Goal: Transaction & Acquisition: Subscribe to service/newsletter

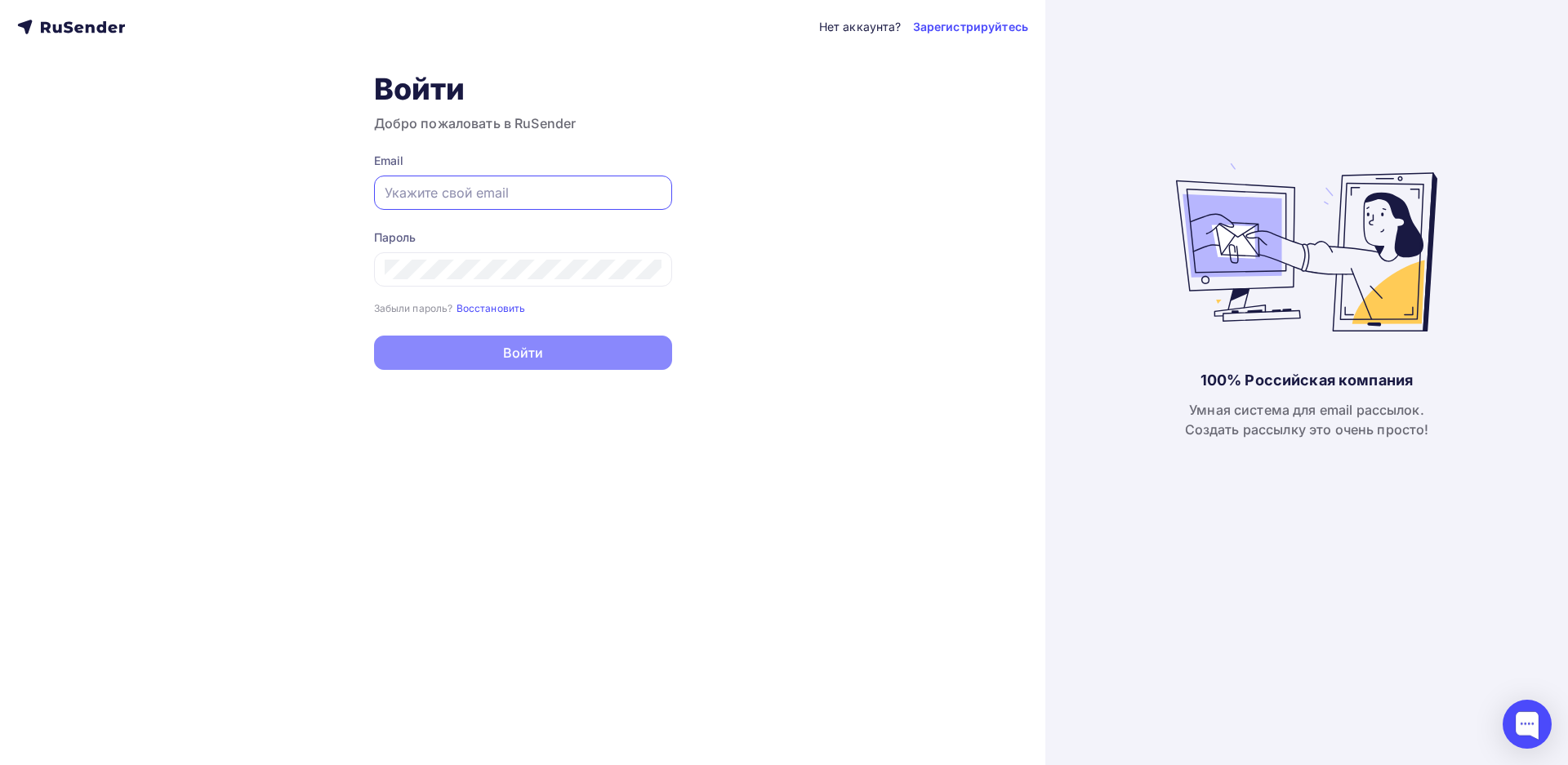
click at [426, 199] on input "text" at bounding box center [523, 193] width 277 height 20
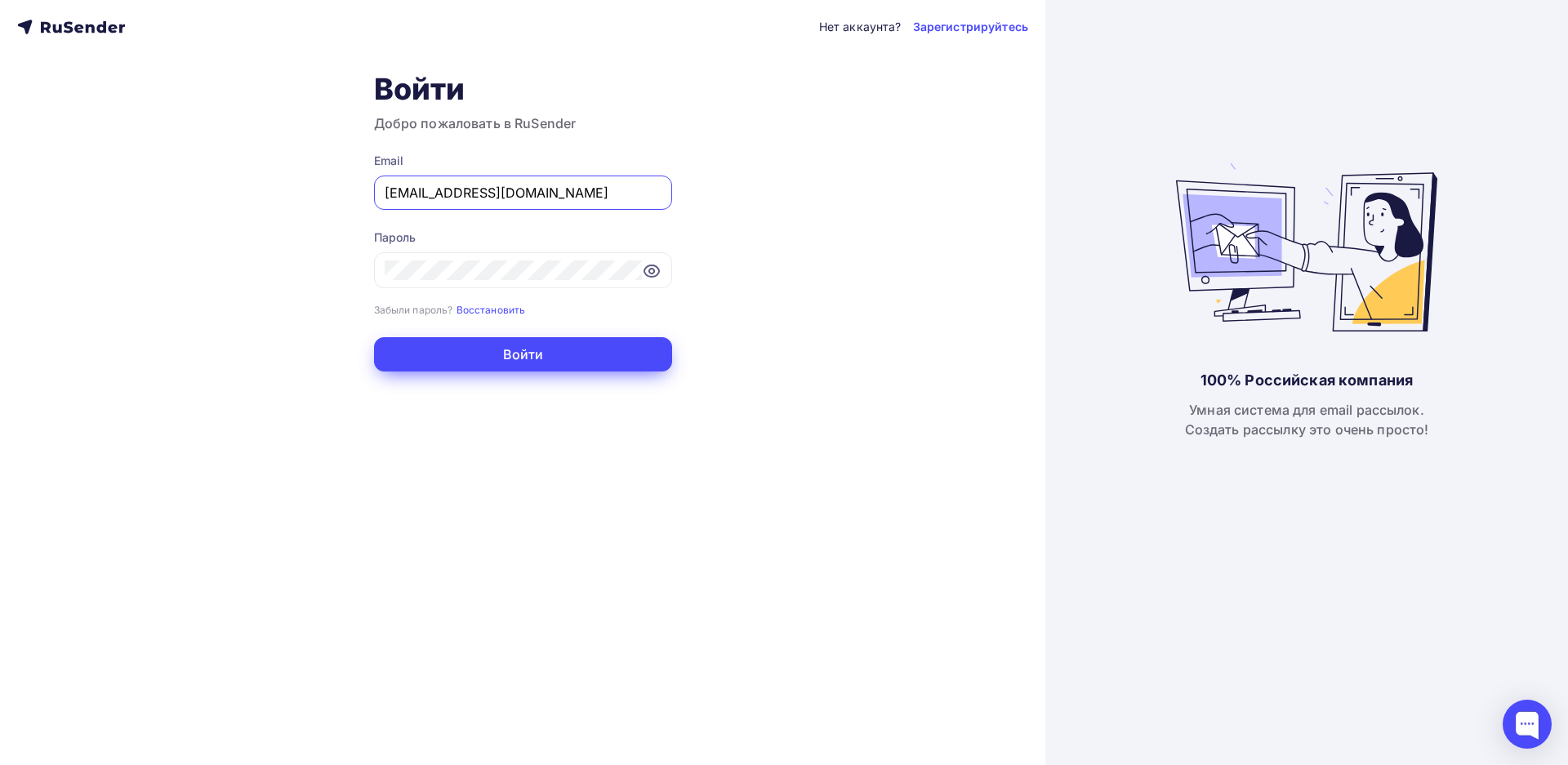
type input "[EMAIL_ADDRESS][DOMAIN_NAME]"
click at [485, 357] on button "Войти" at bounding box center [523, 354] width 298 height 34
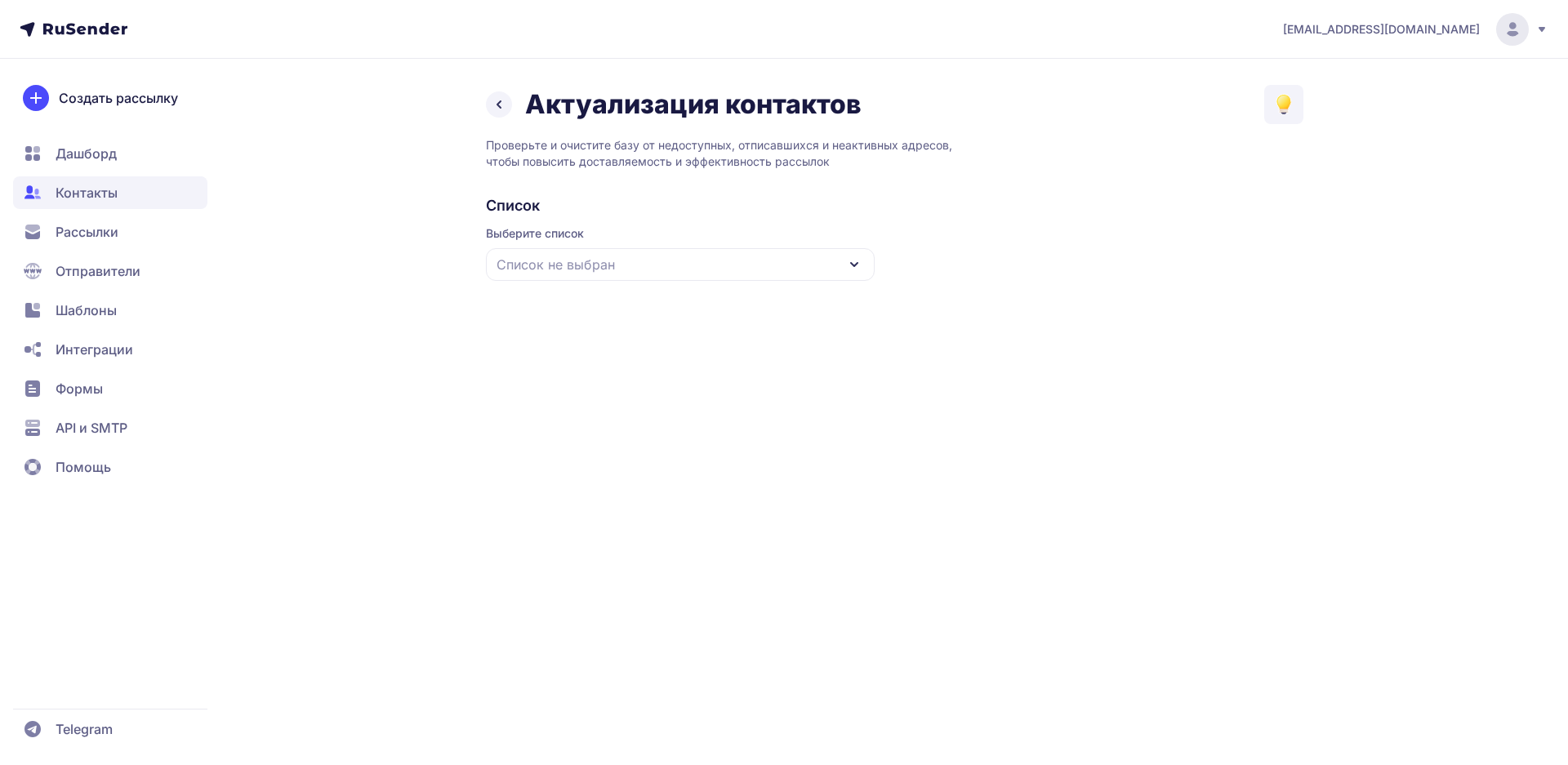
click at [845, 261] on icon at bounding box center [854, 264] width 20 height 20
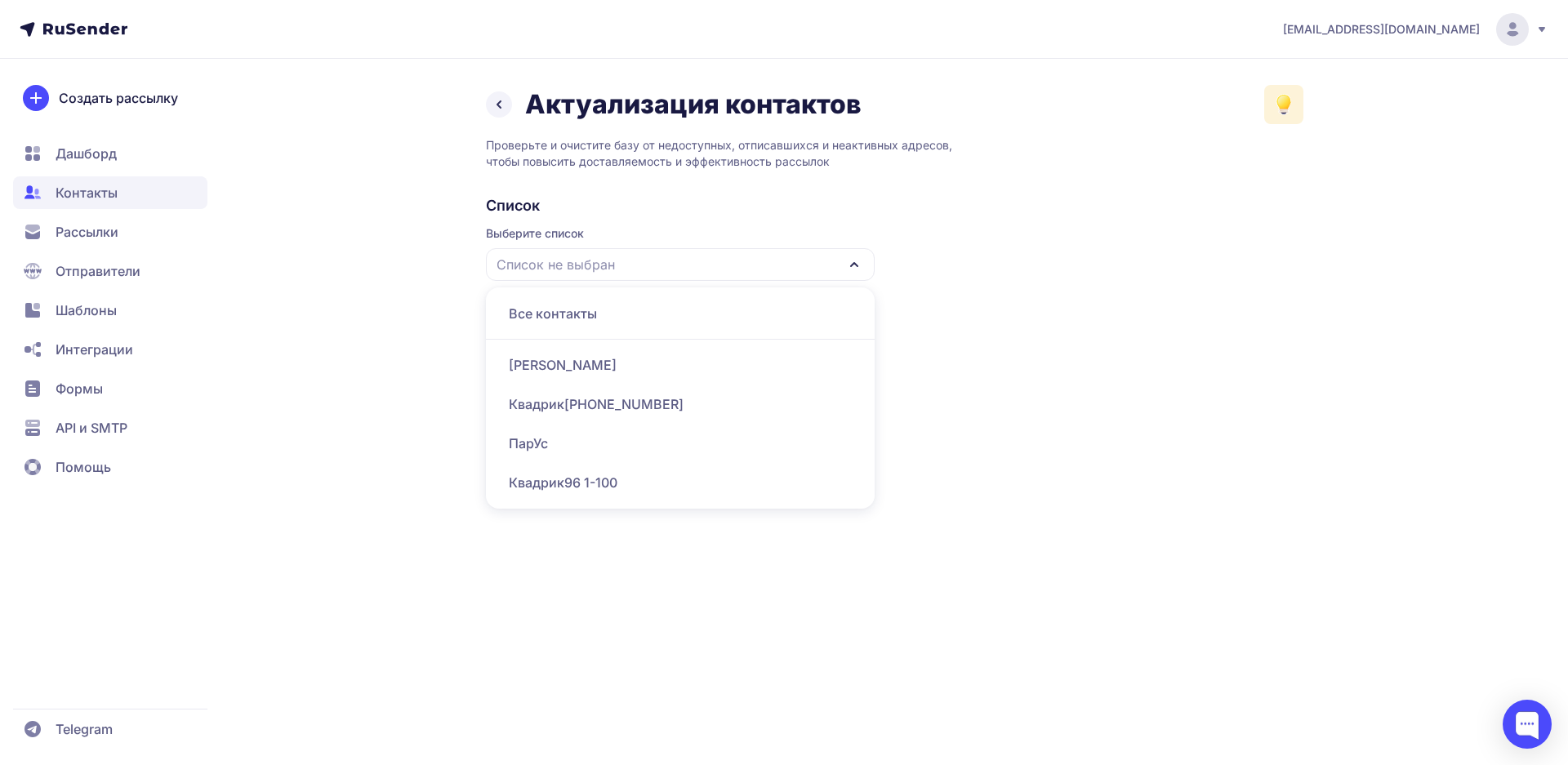
click at [1287, 99] on icon at bounding box center [1284, 102] width 12 height 12
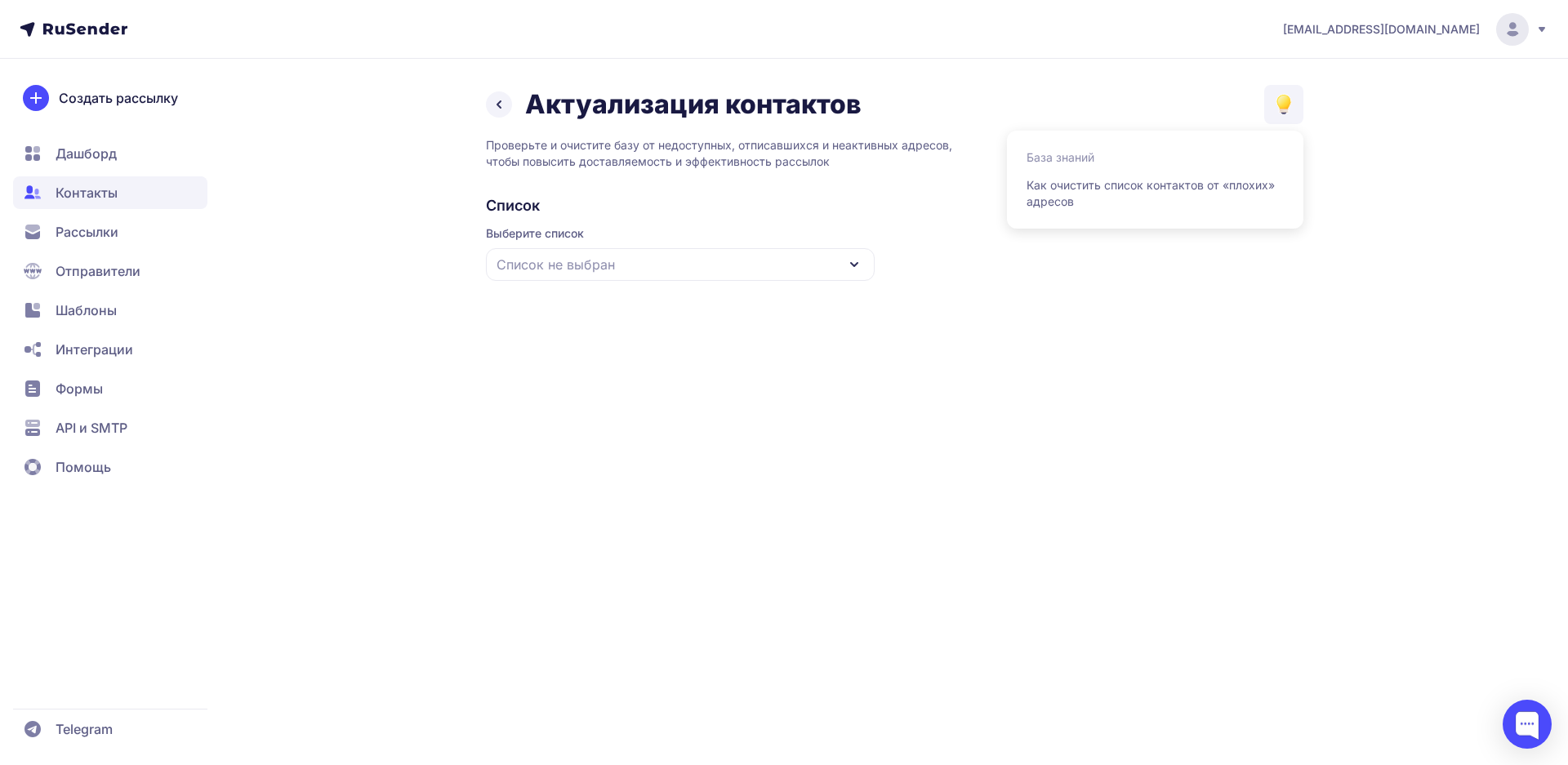
click at [1180, 392] on div "sviridenko@ucoz-team.net Актуализация контактов База знаний Как очистить список…" at bounding box center [784, 382] width 1568 height 765
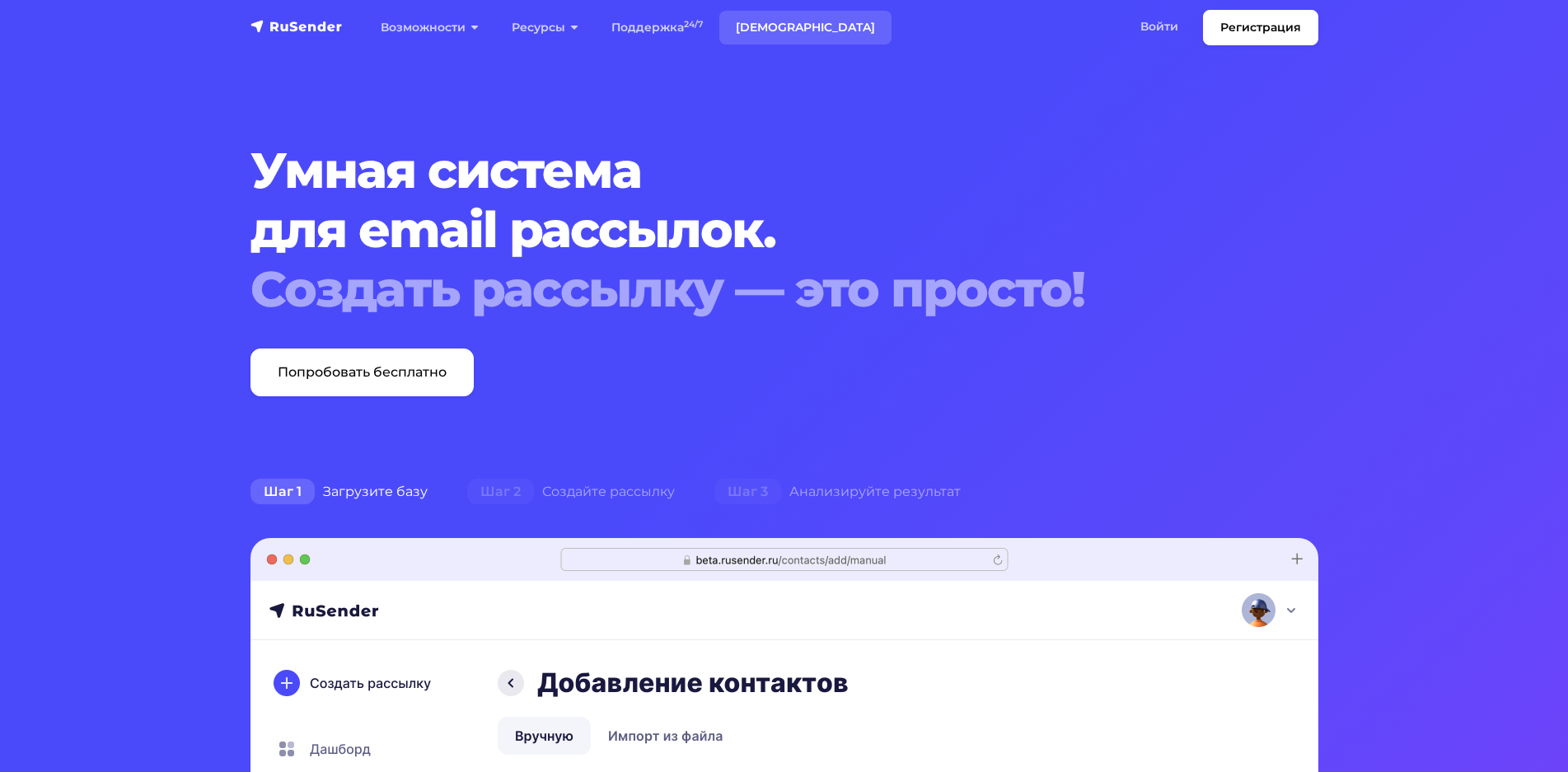
click at [772, 31] on link "[DEMOGRAPHIC_DATA]" at bounding box center [806, 28] width 172 height 34
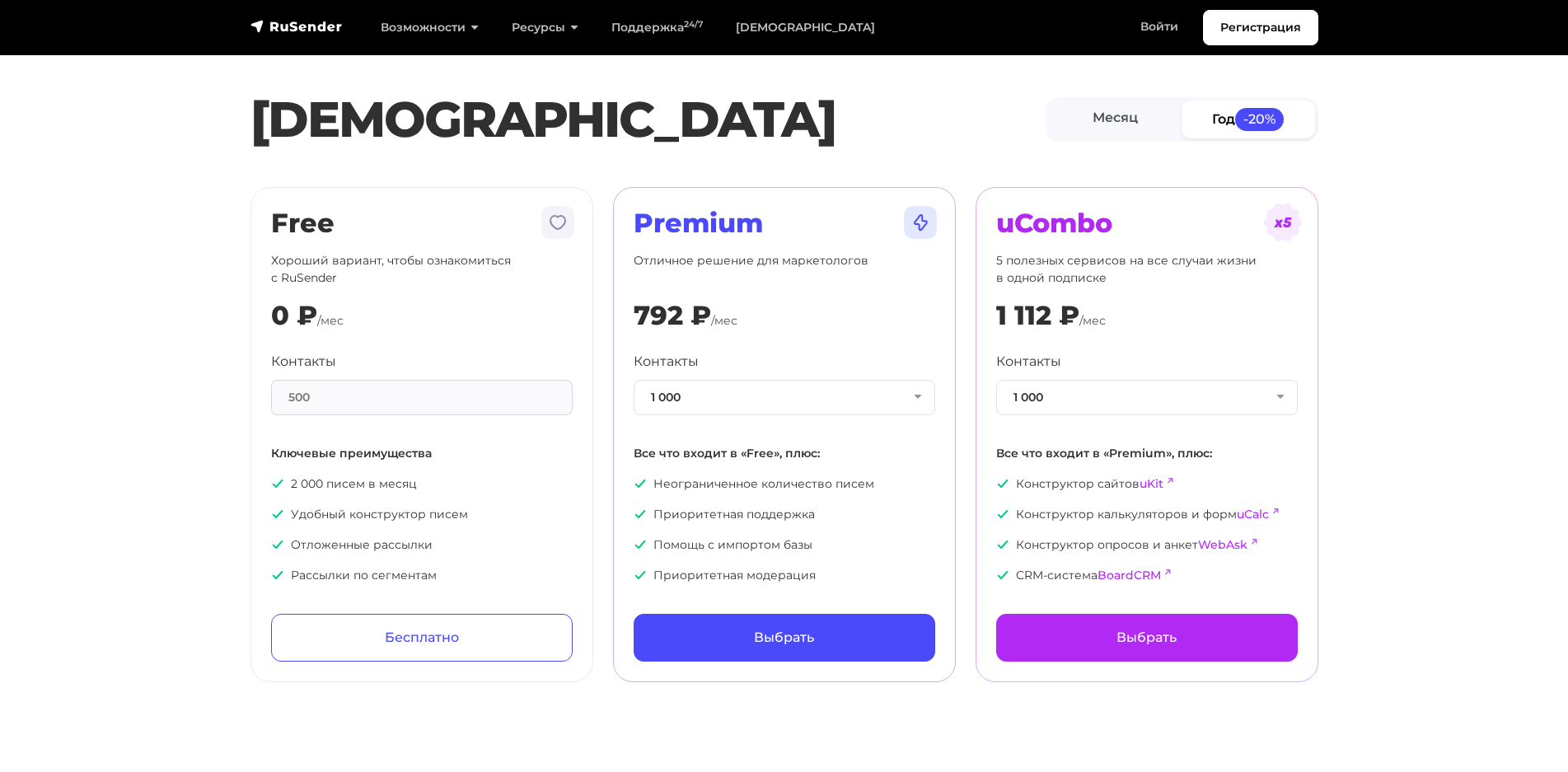
click at [1087, 101] on div "Месяц Год -20%" at bounding box center [1182, 119] width 273 height 43
click at [1117, 129] on link "Месяц" at bounding box center [1115, 120] width 133 height 38
click at [866, 392] on button "1 000" at bounding box center [784, 397] width 302 height 36
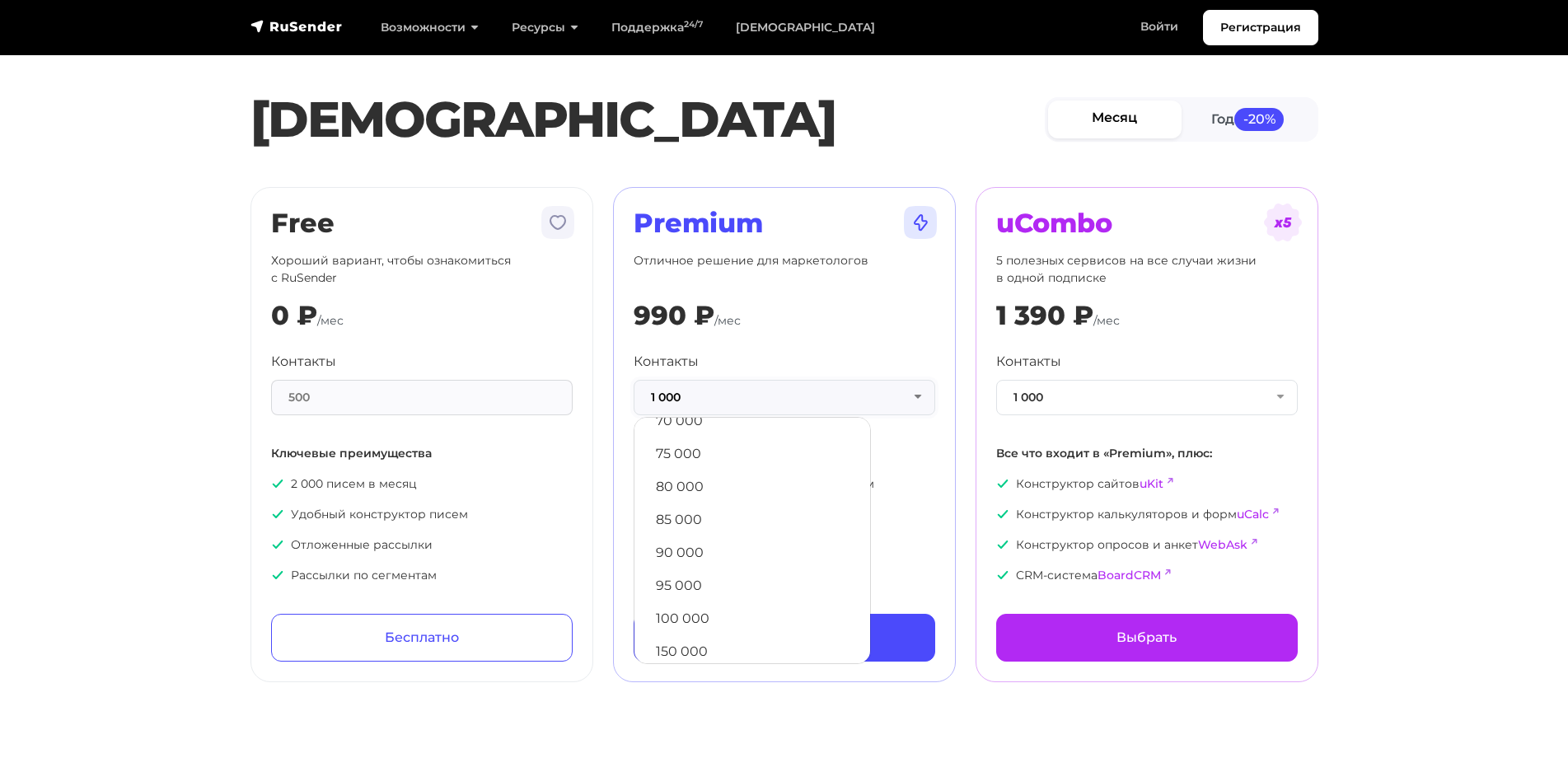
scroll to position [657, 0]
click at [702, 608] on link "100 000" at bounding box center [752, 608] width 219 height 33
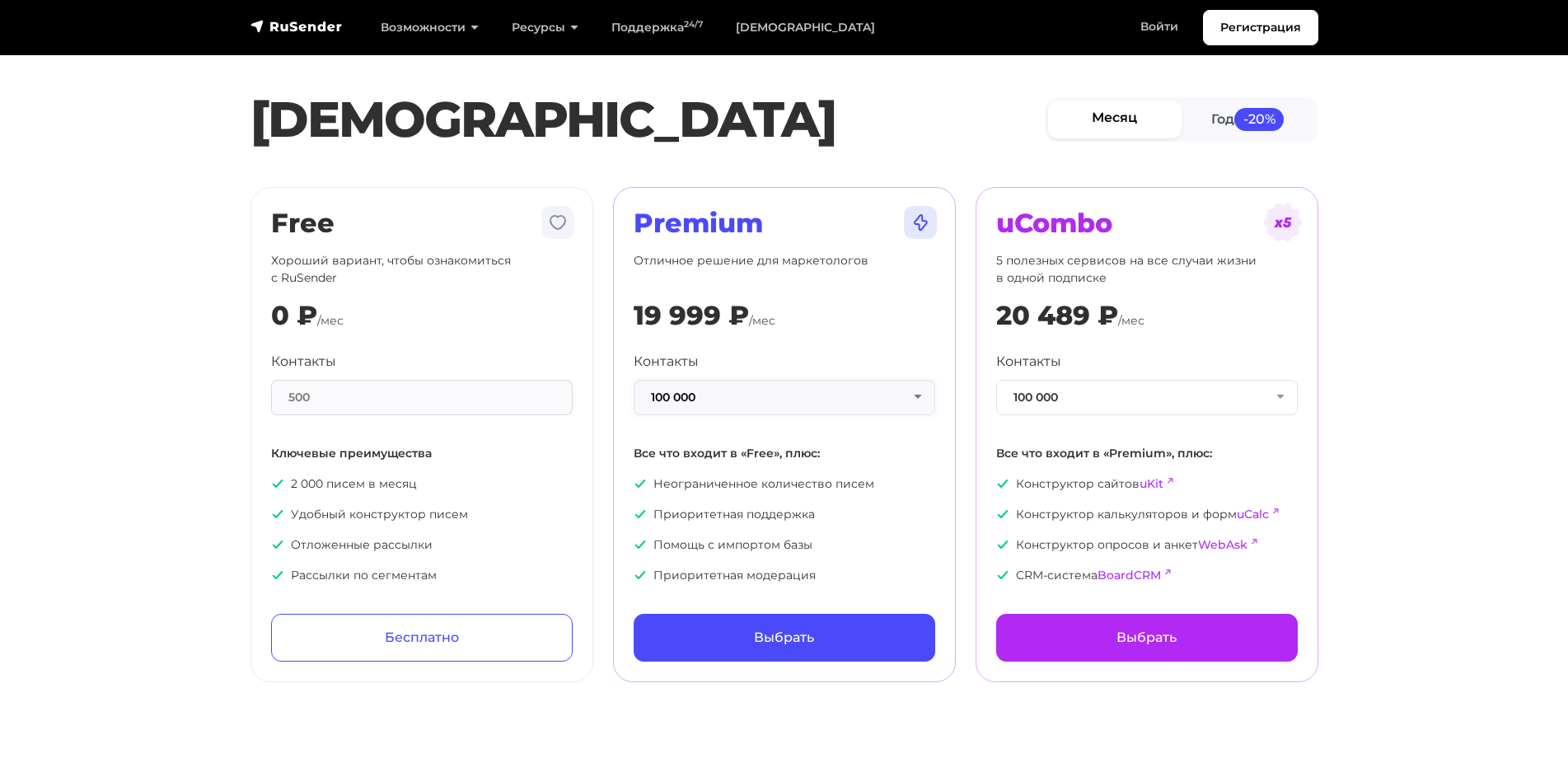
click at [688, 410] on button "100 000" at bounding box center [784, 397] width 302 height 36
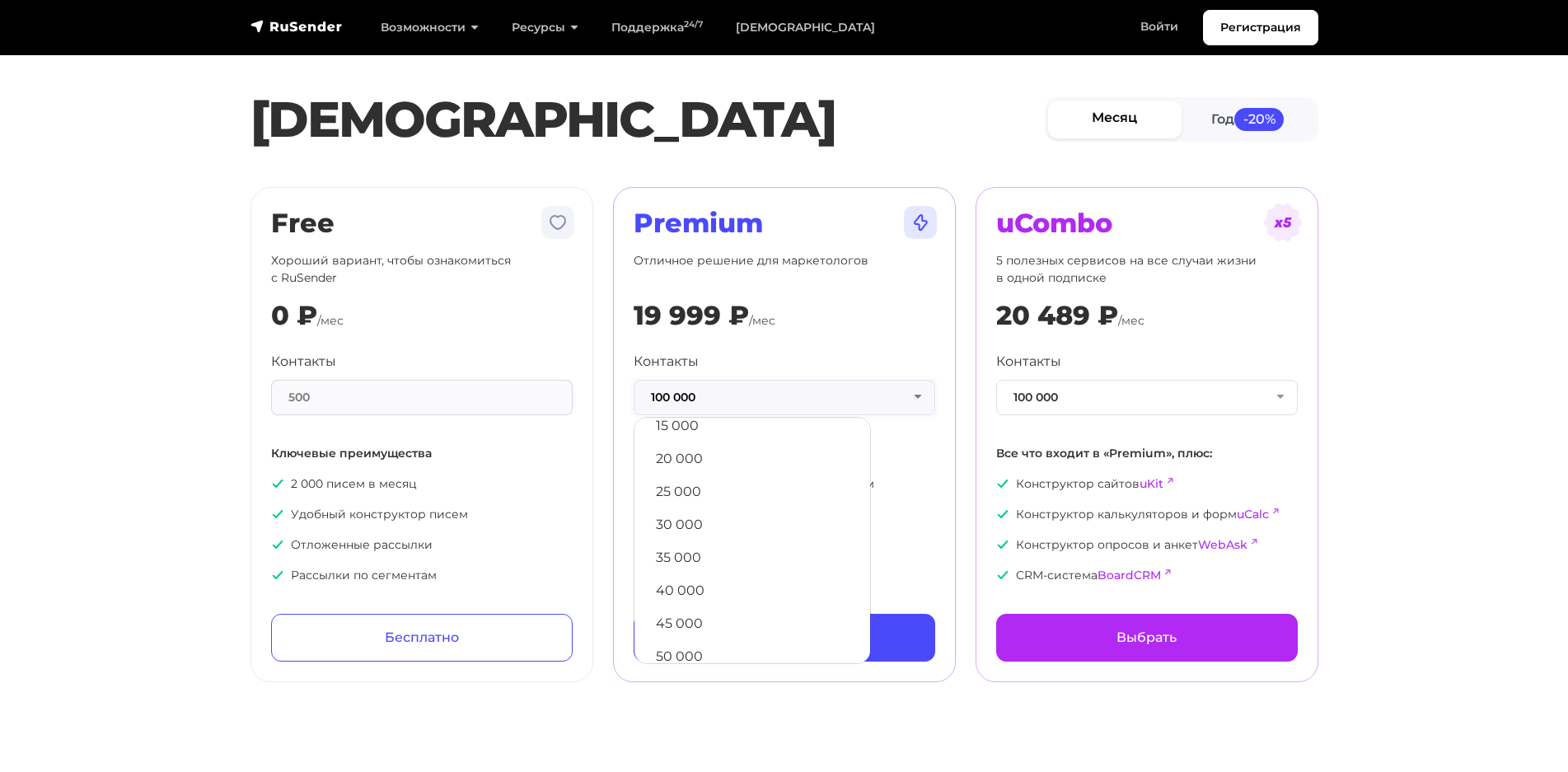
scroll to position [188, 0]
click at [722, 463] on link "10 000" at bounding box center [752, 452] width 219 height 33
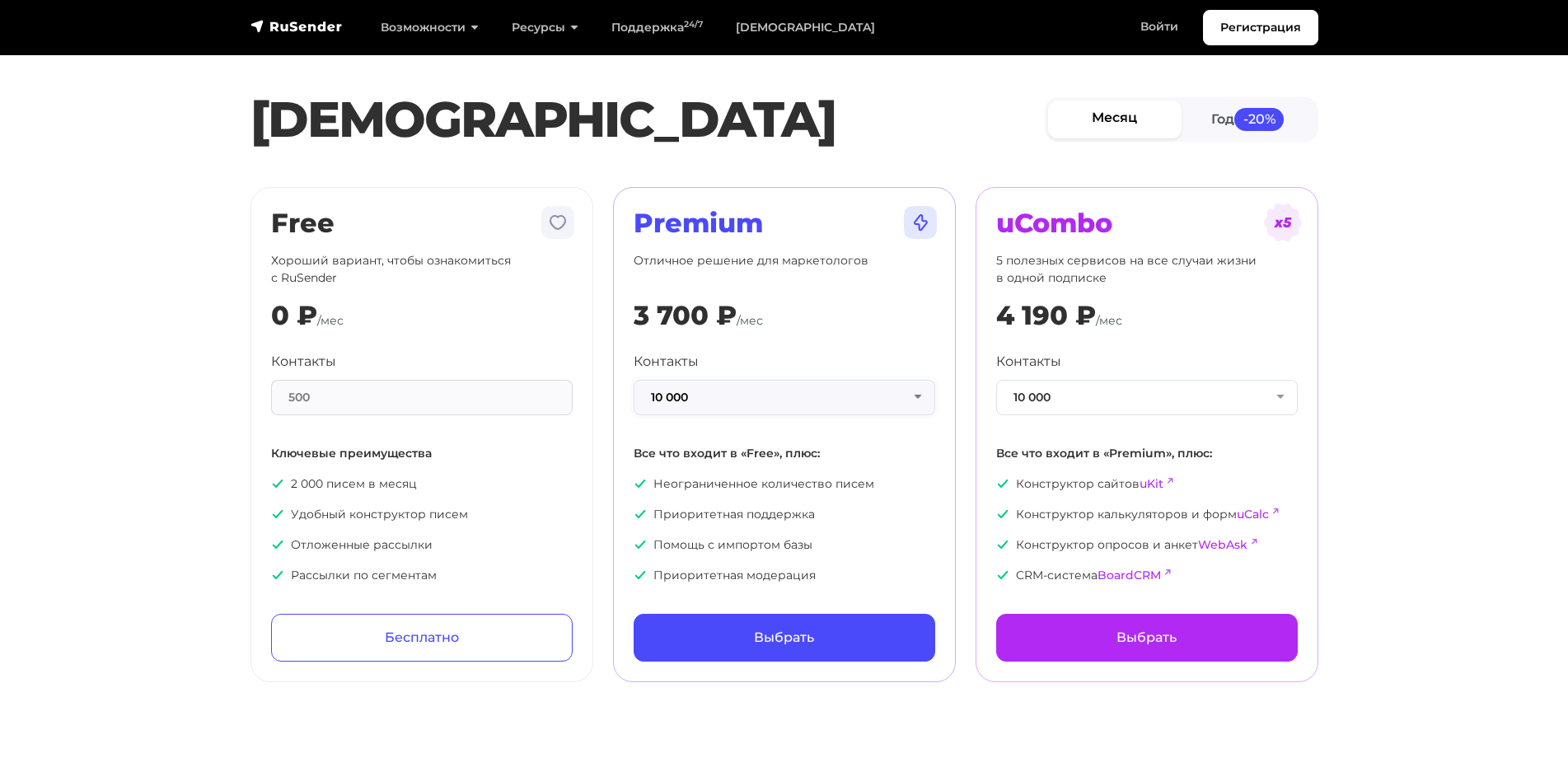
click at [704, 400] on button "10 000" at bounding box center [784, 397] width 302 height 36
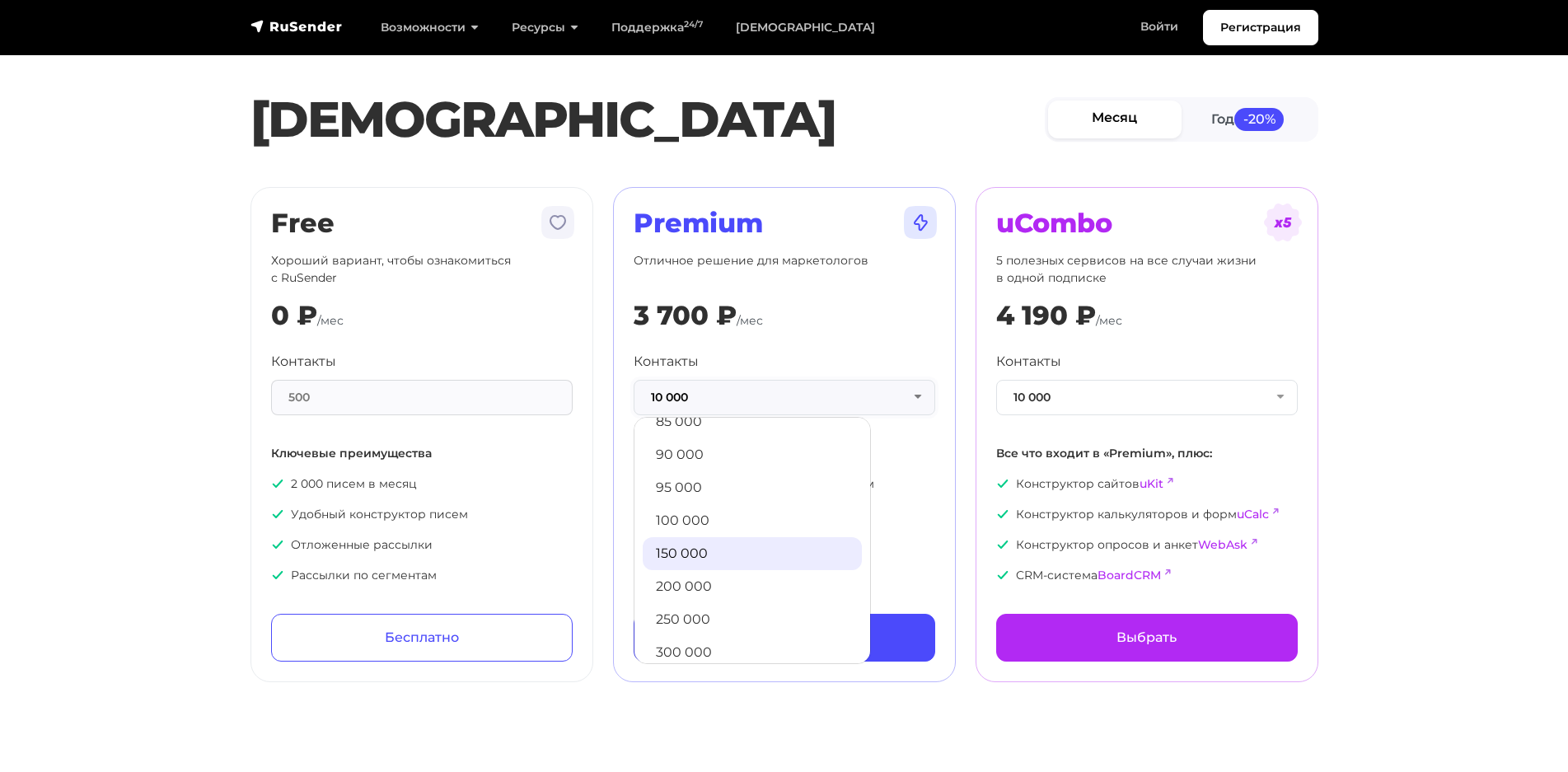
scroll to position [751, 0]
click at [707, 515] on link "100 000" at bounding box center [752, 514] width 219 height 33
